Goal: Find contact information: Find contact information

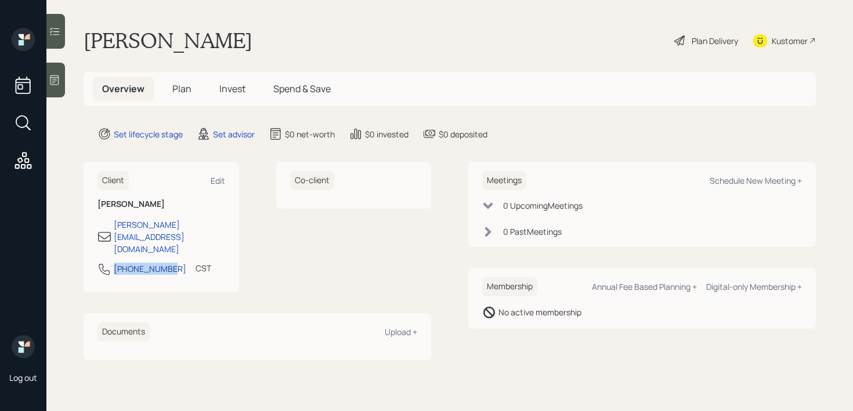
drag, startPoint x: 166, startPoint y: 247, endPoint x: 114, endPoint y: 248, distance: 52.2
click at [114, 262] on div "214-263-5185 CST Currently 9:33 AM" at bounding box center [161, 272] width 128 height 21
copy div "214-263-5185"
click at [779, 41] on div "Kustomer" at bounding box center [789, 41] width 36 height 12
